Goal: Information Seeking & Learning: Learn about a topic

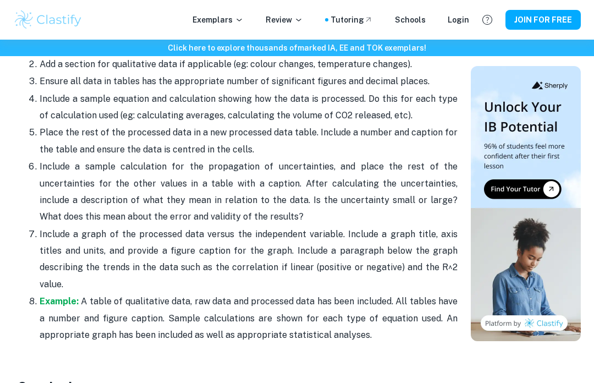
scroll to position [2639, 0]
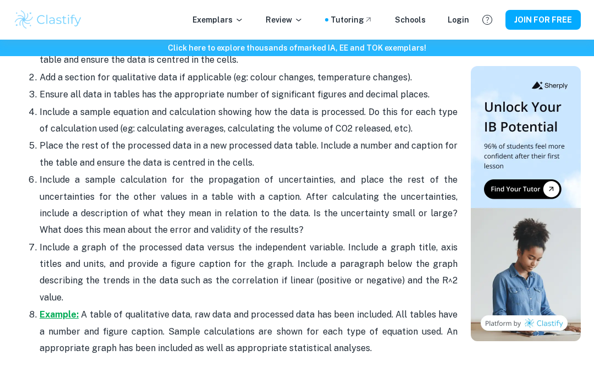
click at [74, 309] on strong "Example:" at bounding box center [59, 314] width 39 height 10
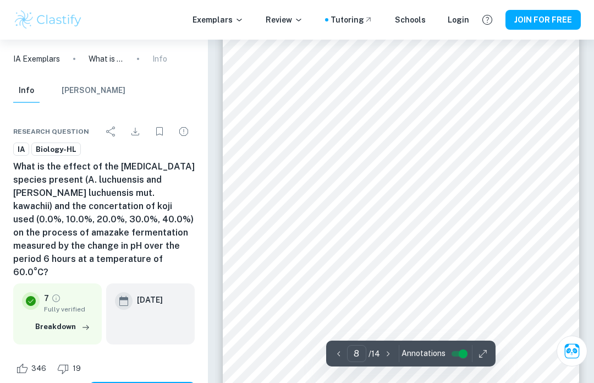
scroll to position [3424, 0]
type input "8"
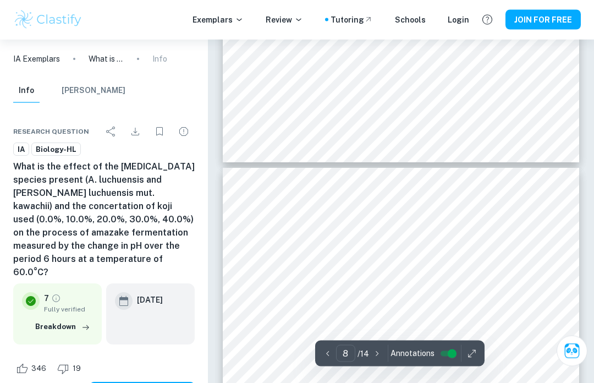
scroll to position [3257, 0]
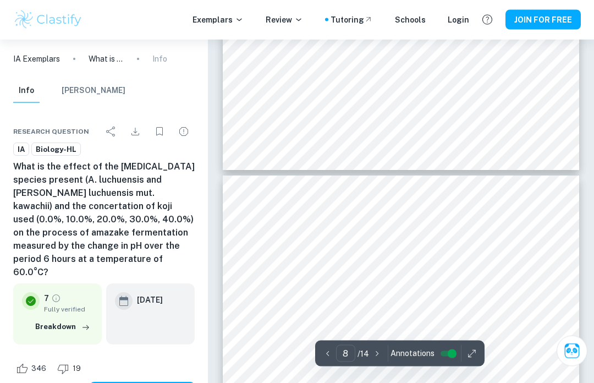
click at [128, 3] on div "Exemplars Review Tutoring Schools Login JOIN FOR FREE" at bounding box center [297, 20] width 594 height 40
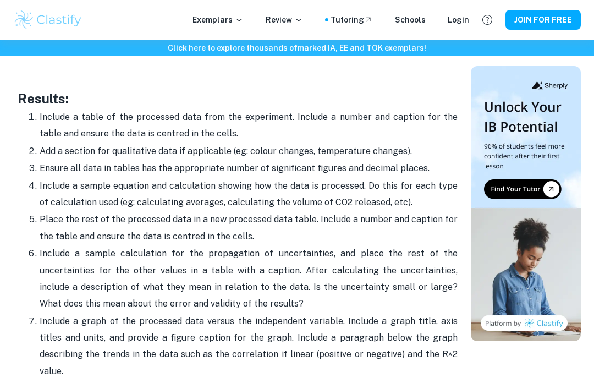
scroll to position [2560, 0]
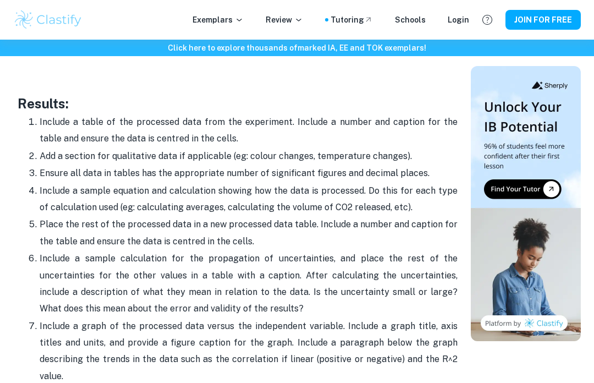
click at [367, 171] on p "Ensure all data in tables has the appropriate number of significant figures and…" at bounding box center [249, 173] width 418 height 17
